Goal: Task Accomplishment & Management: Manage account settings

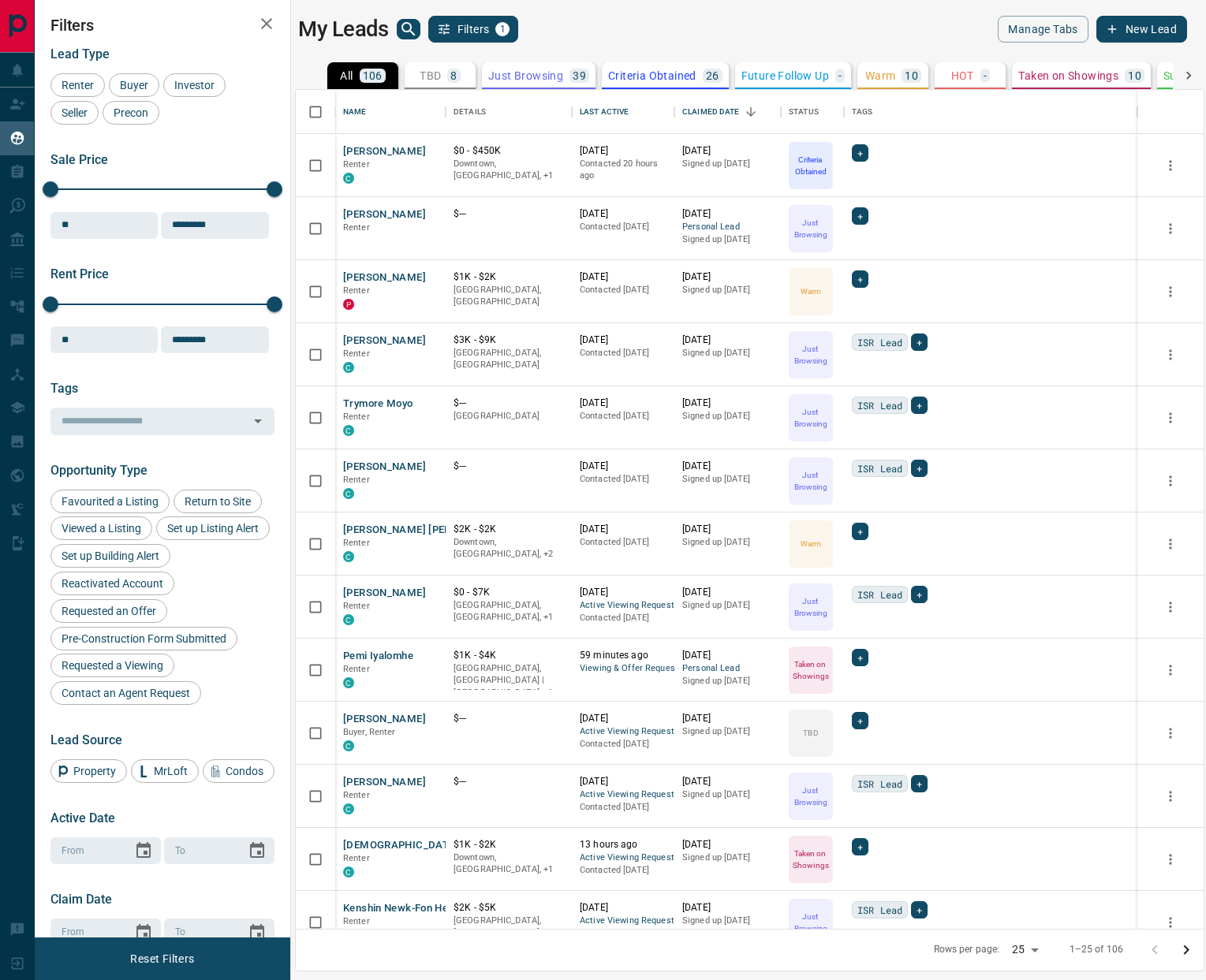
scroll to position [839, 908]
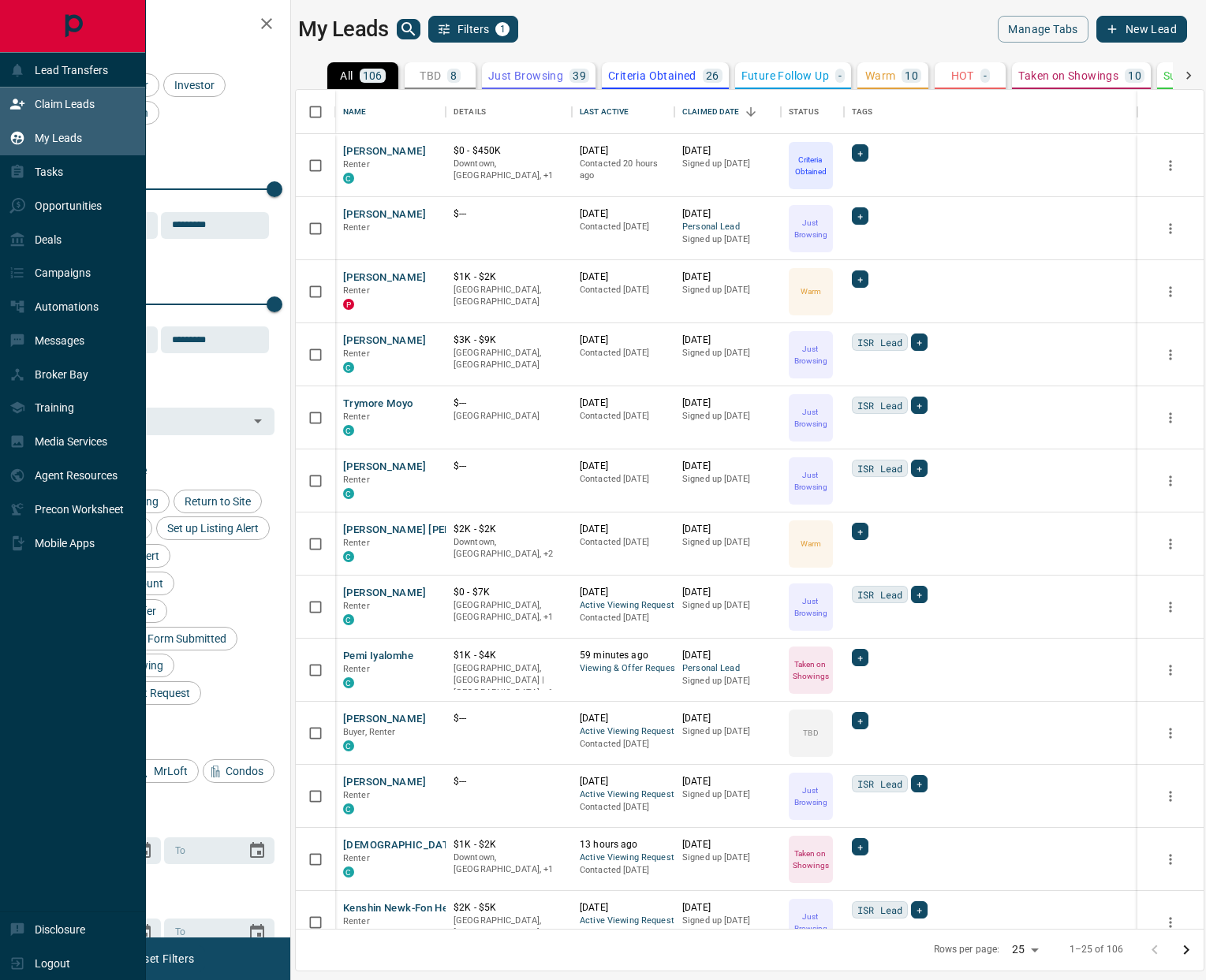
click at [53, 107] on p "Claim Leads" at bounding box center [65, 104] width 60 height 13
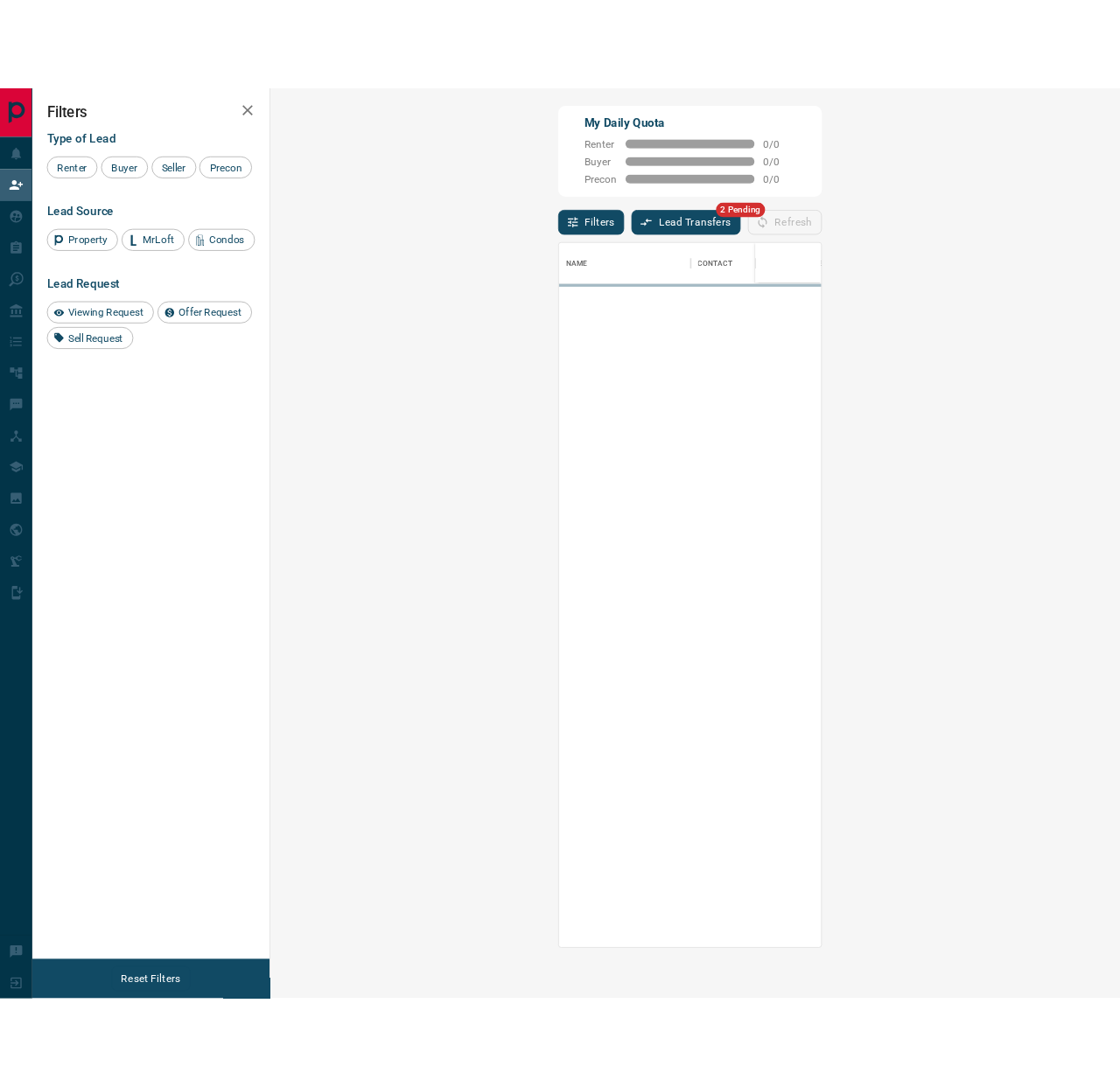
scroll to position [842, 977]
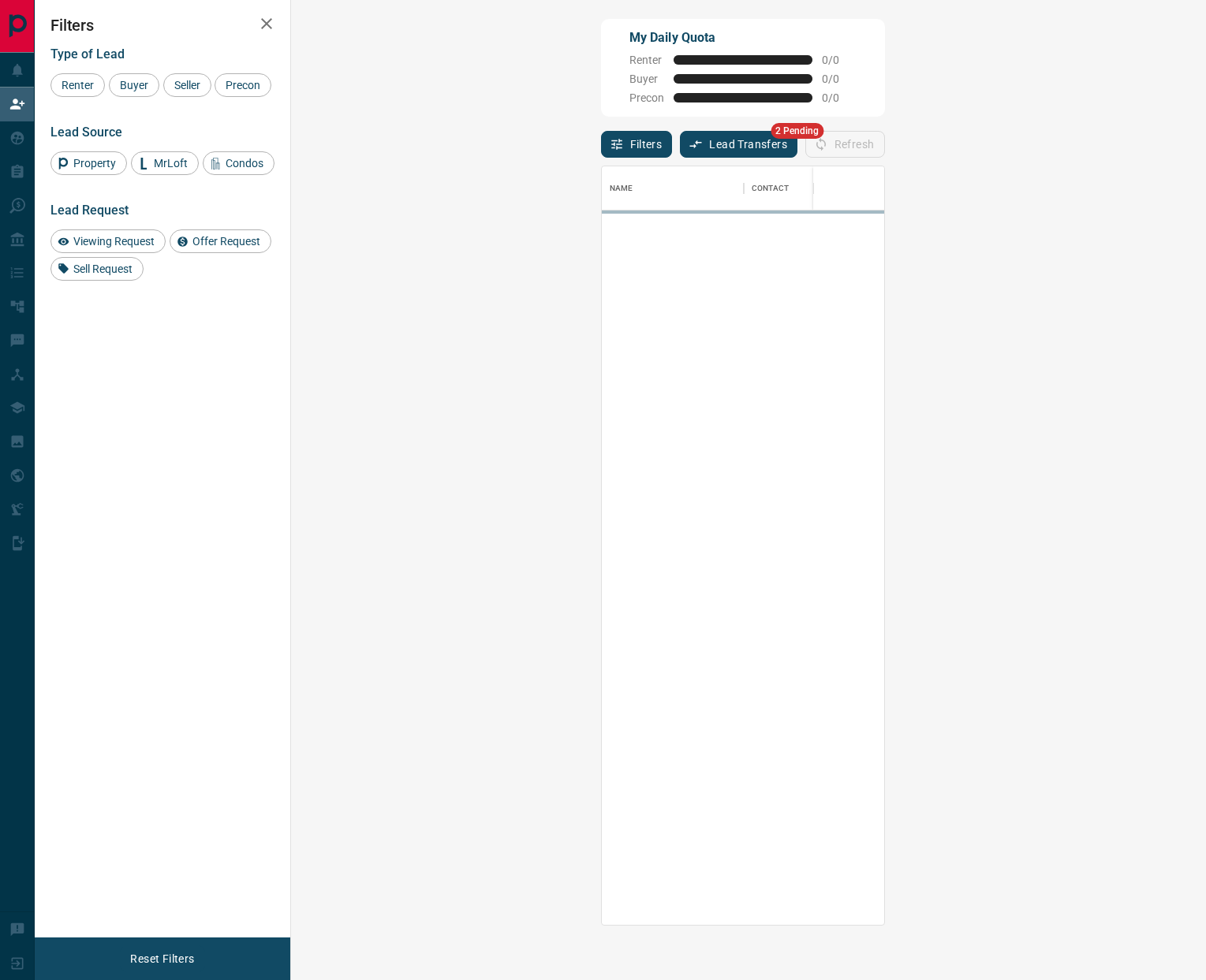
click at [680, 151] on button "Lead Transfers" at bounding box center [738, 144] width 117 height 27
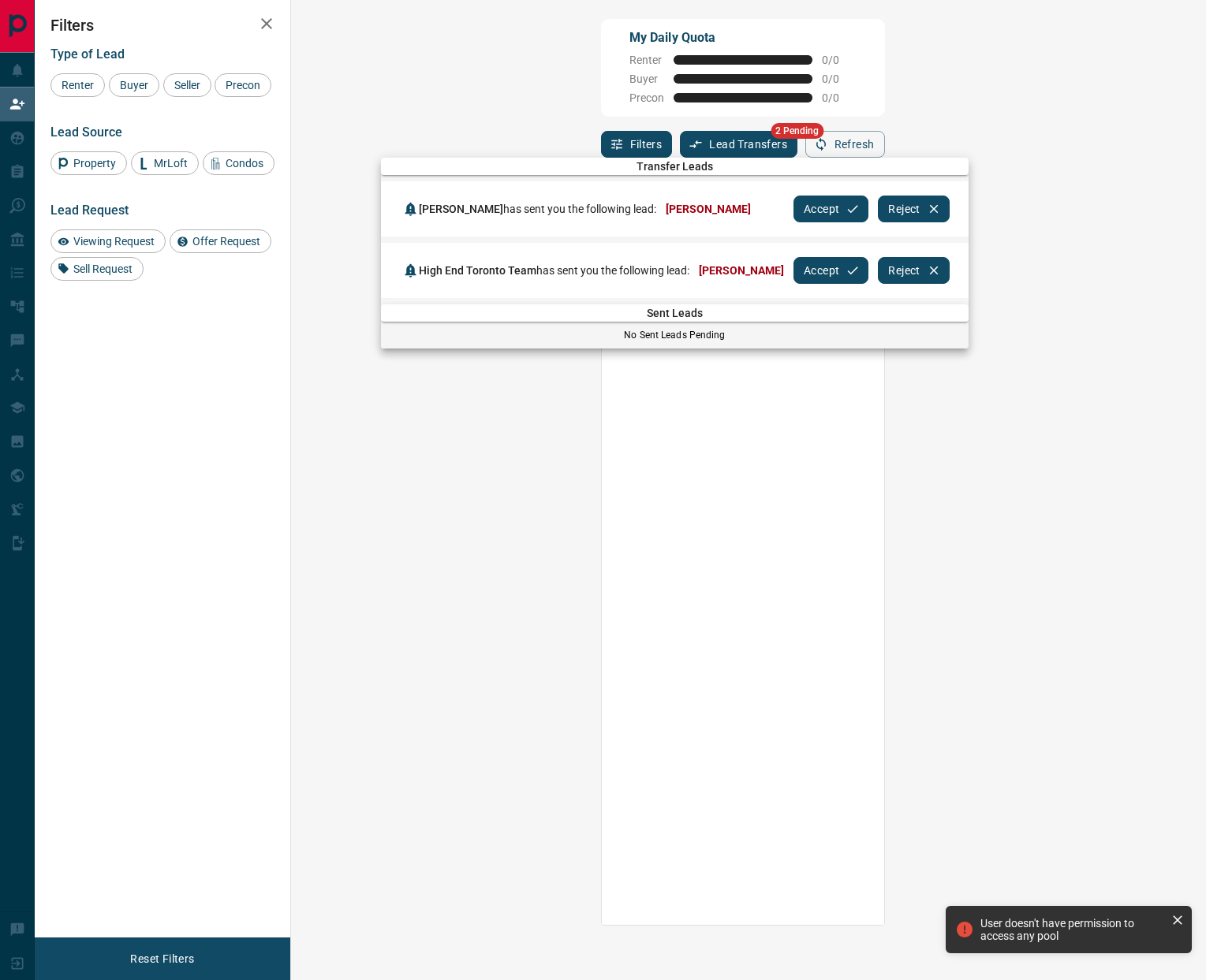
click at [828, 201] on button "Accept" at bounding box center [831, 209] width 75 height 27
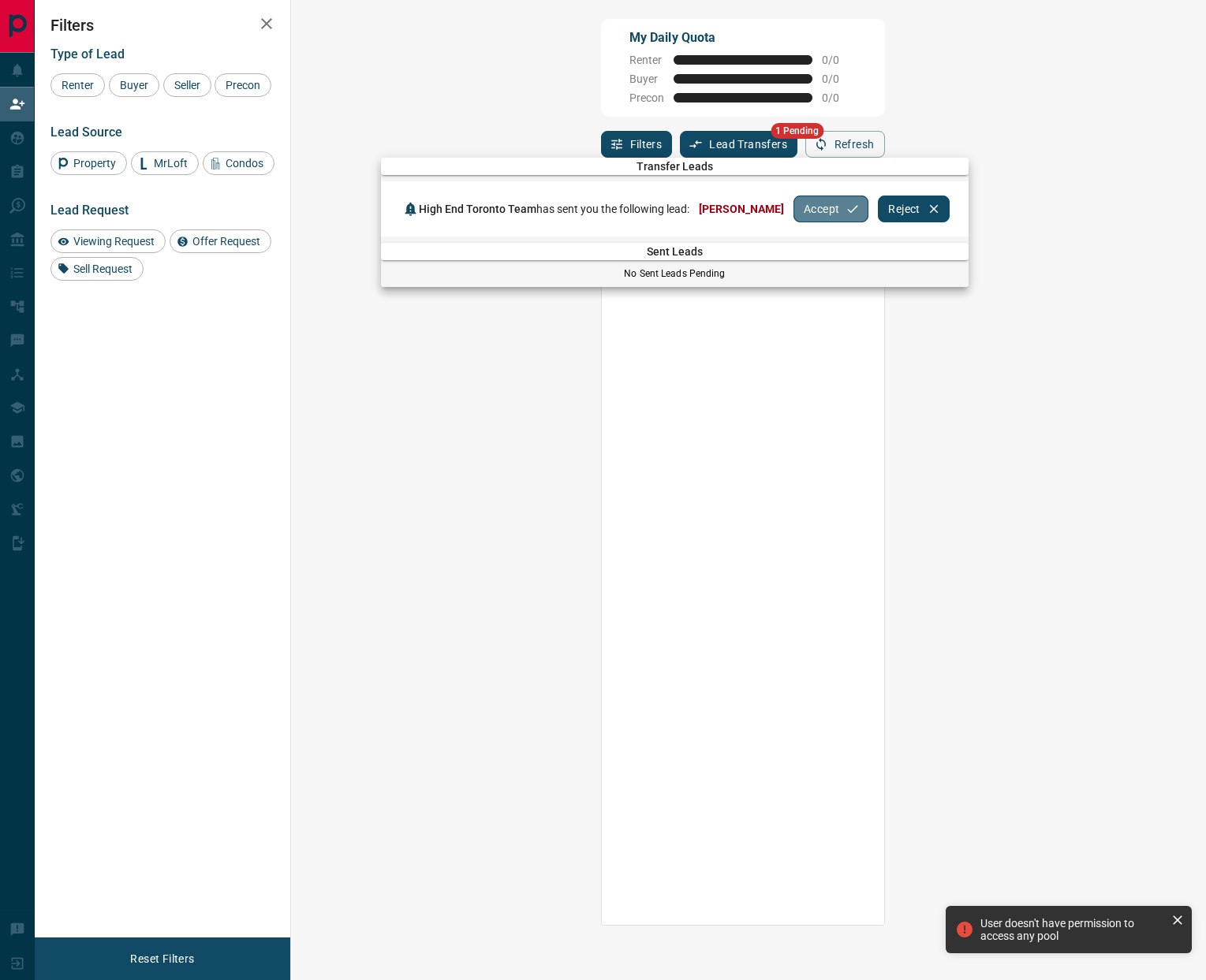
click at [802, 208] on button "Accept" at bounding box center [831, 209] width 75 height 27
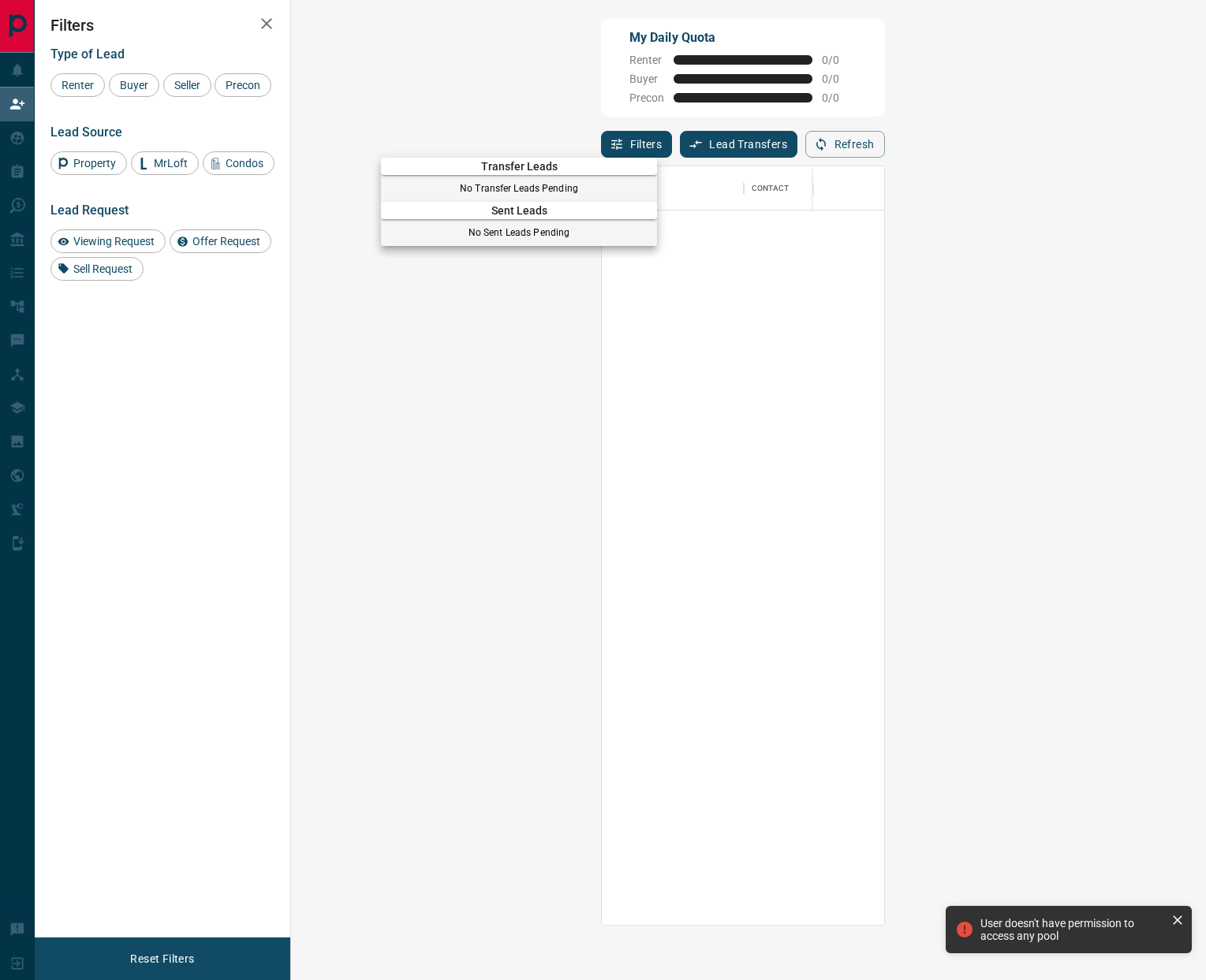
drag, startPoint x: 21, startPoint y: 133, endPoint x: 10, endPoint y: 101, distance: 33.8
click at [21, 133] on div at bounding box center [603, 490] width 1206 height 980
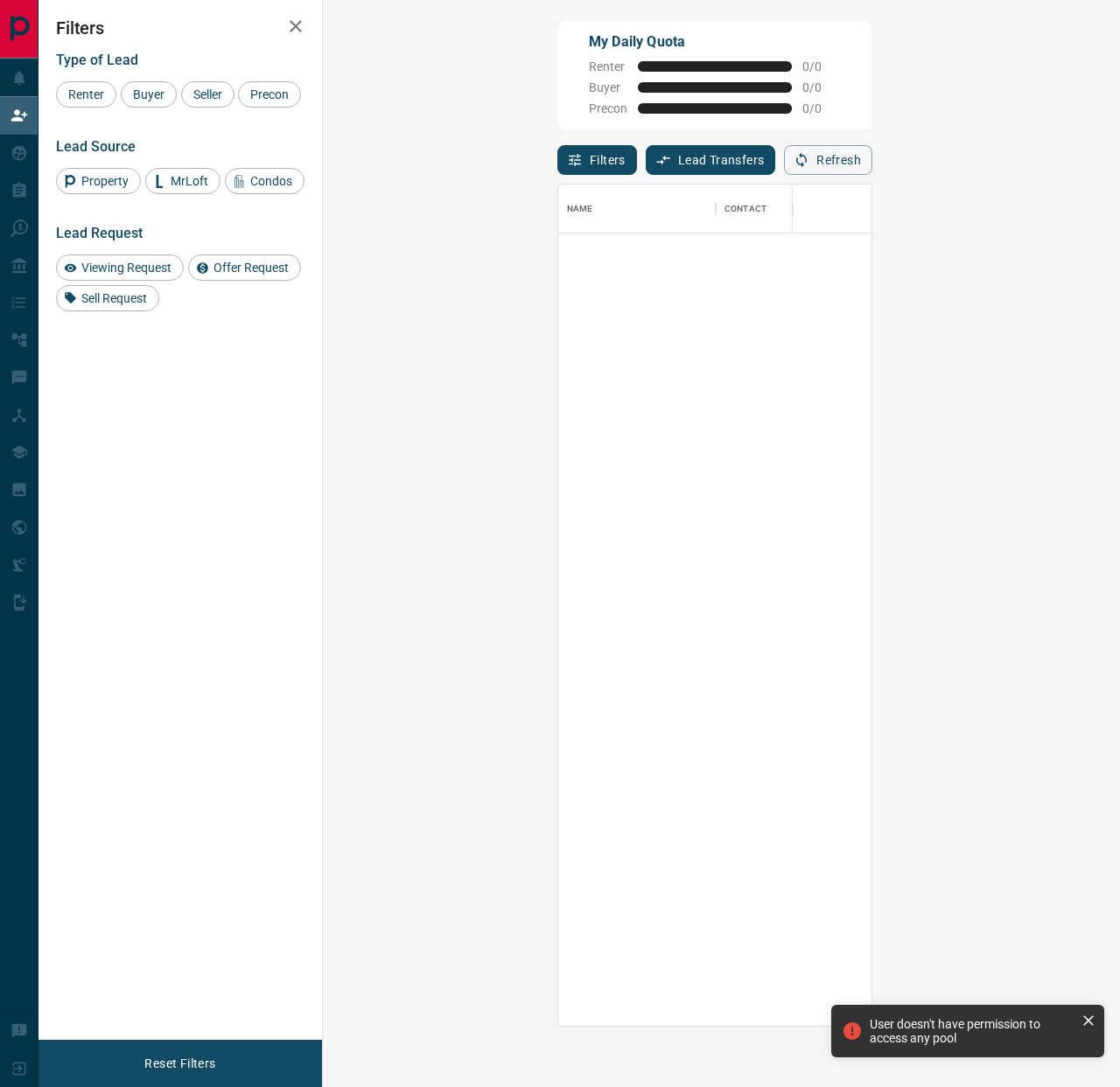
scroll to position [842, 759]
